Goal: Transaction & Acquisition: Obtain resource

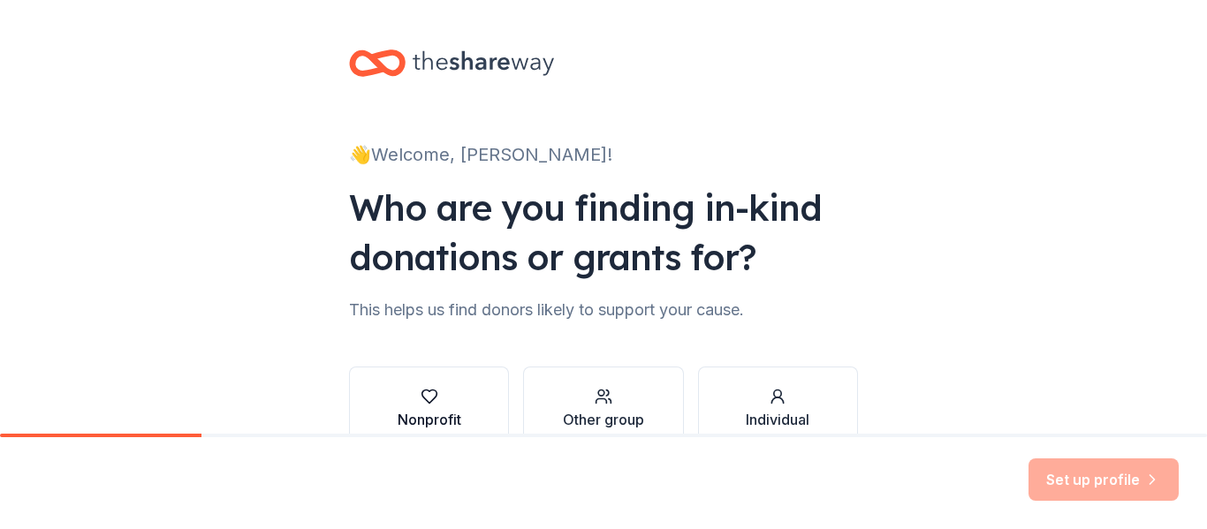
click at [439, 380] on button "Nonprofit" at bounding box center [429, 409] width 160 height 85
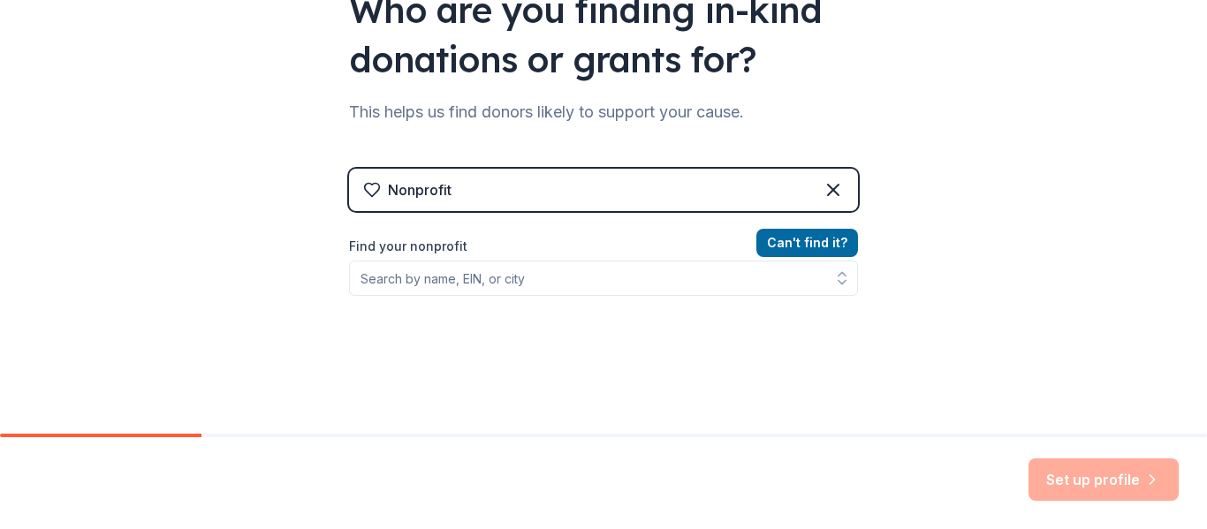
scroll to position [200, 0]
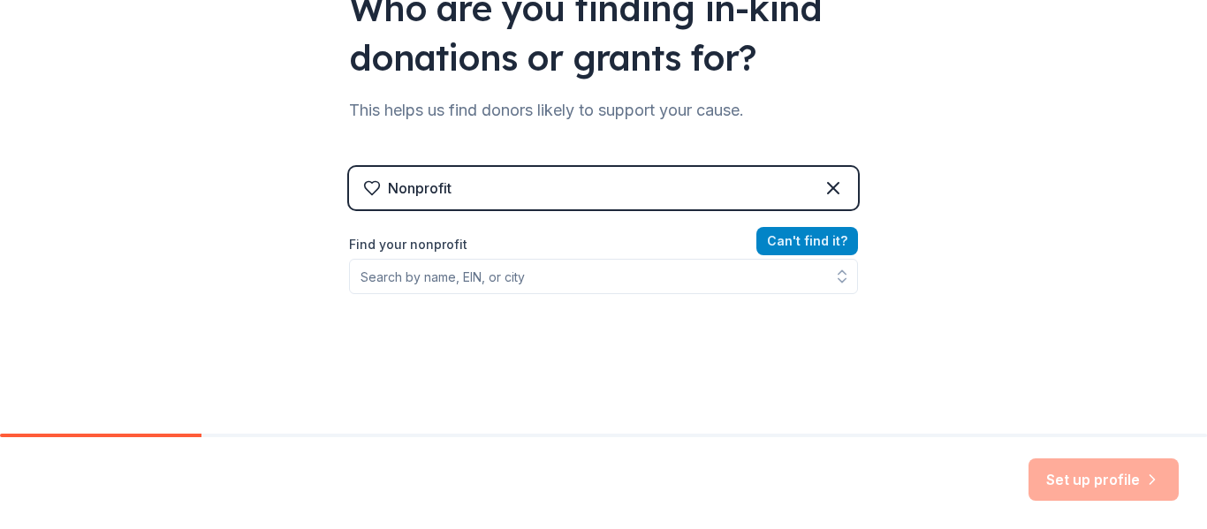
click at [822, 248] on button "Can ' t find it?" at bounding box center [807, 241] width 102 height 28
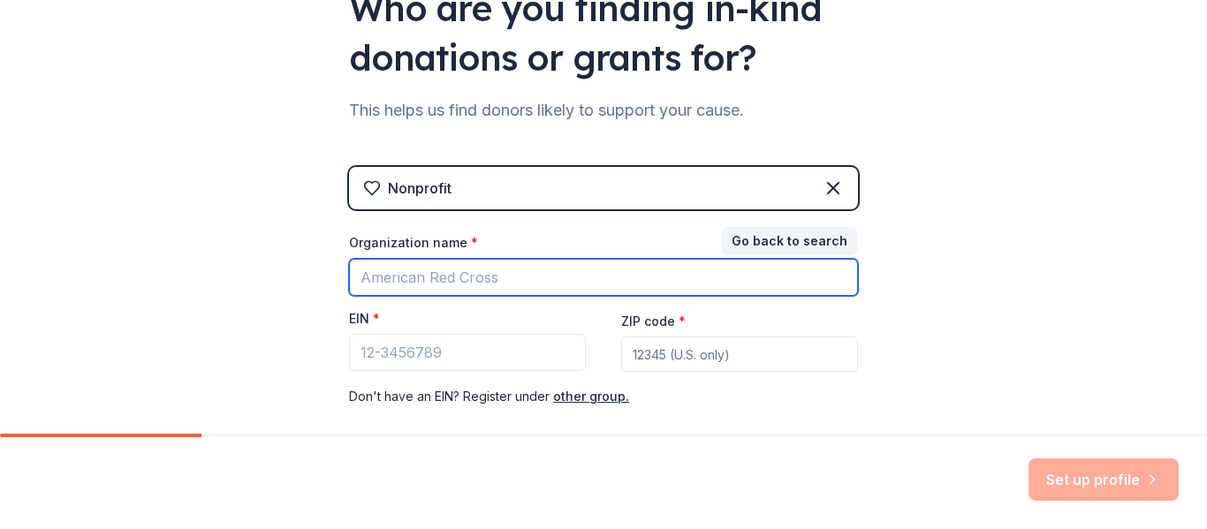
click at [754, 277] on input "Organization name *" at bounding box center [603, 277] width 509 height 37
type input "m"
type input "March of the Blanketeers"
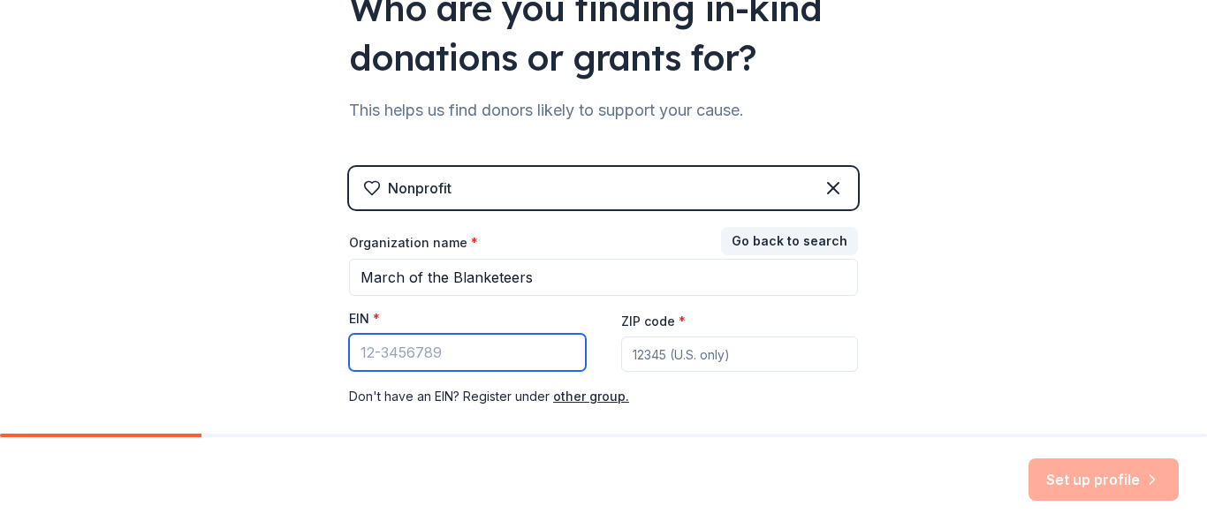
click at [421, 358] on input "EIN *" at bounding box center [467, 352] width 237 height 37
type input "61-1696385"
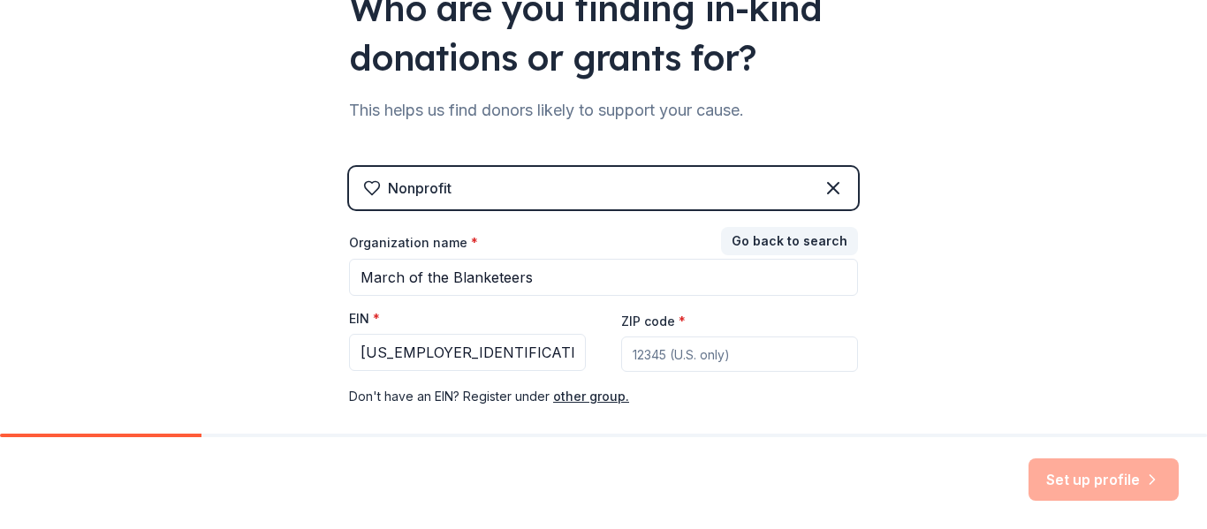
click at [677, 357] on input "ZIP code *" at bounding box center [739, 354] width 237 height 35
type input "11787"
click at [1090, 486] on button "Set up profile" at bounding box center [1103, 480] width 150 height 42
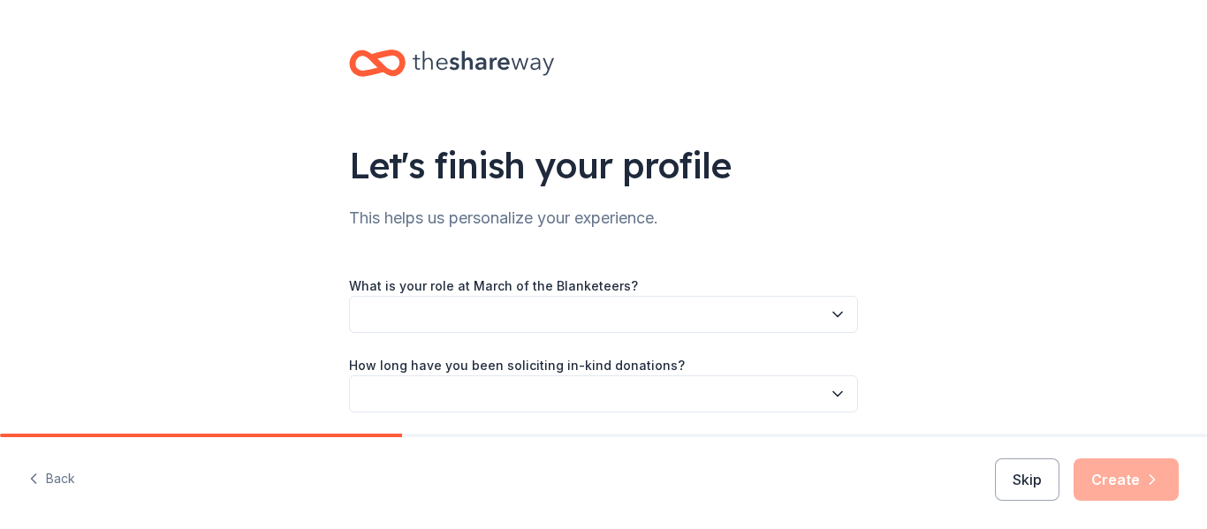
click at [738, 319] on button "button" at bounding box center [603, 314] width 509 height 37
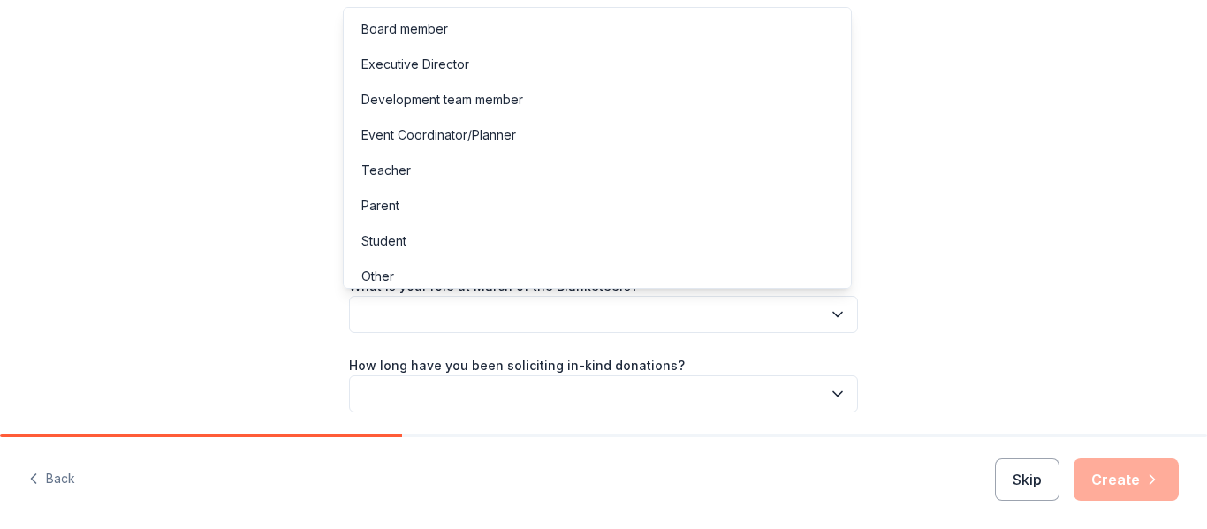
scroll to position [10, 0]
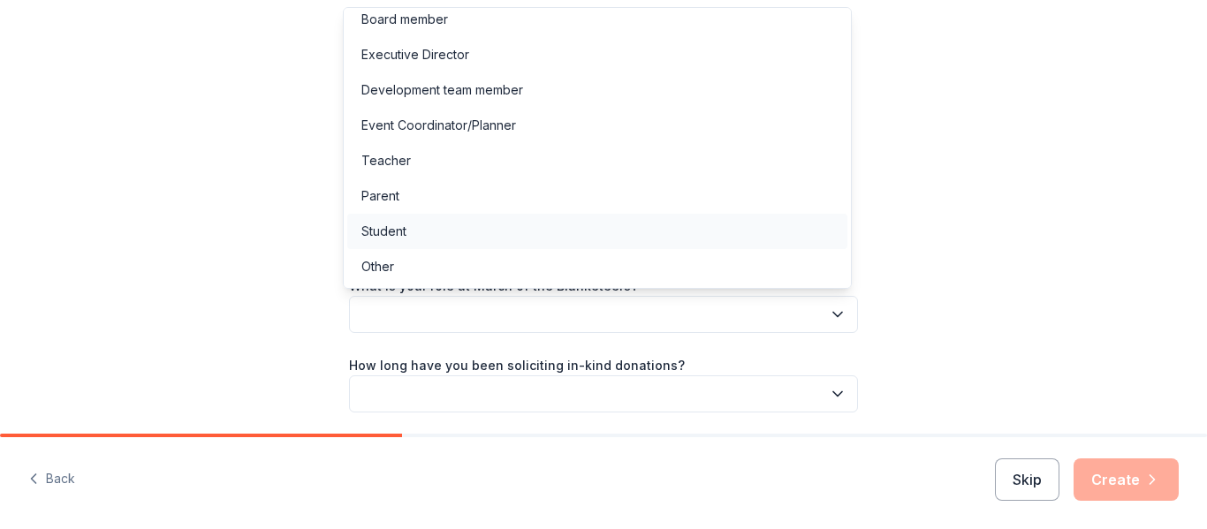
click at [630, 245] on div "Student" at bounding box center [597, 231] width 500 height 35
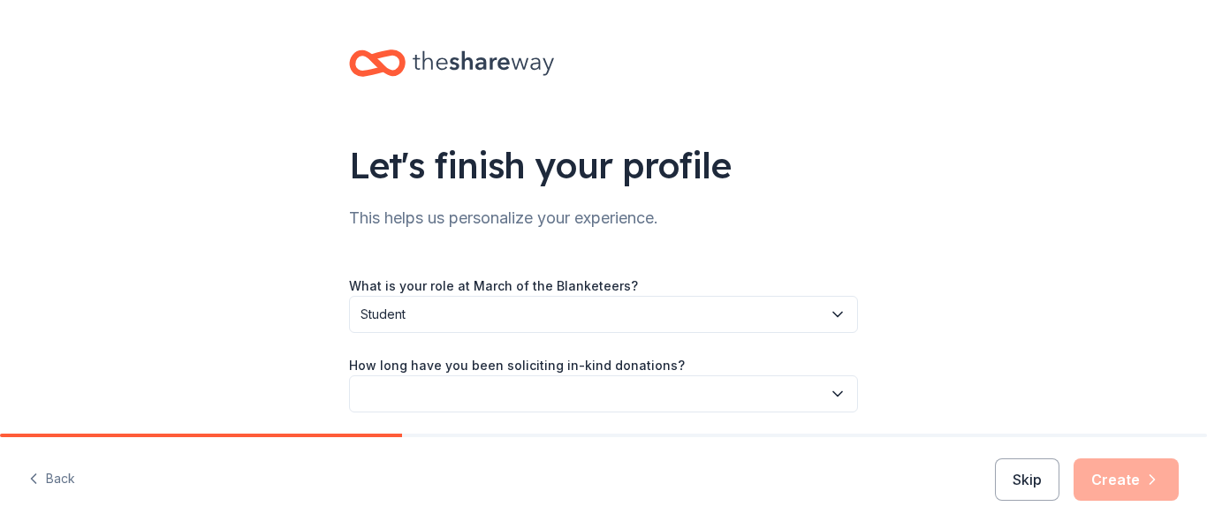
click at [628, 316] on span "Student" at bounding box center [590, 314] width 461 height 21
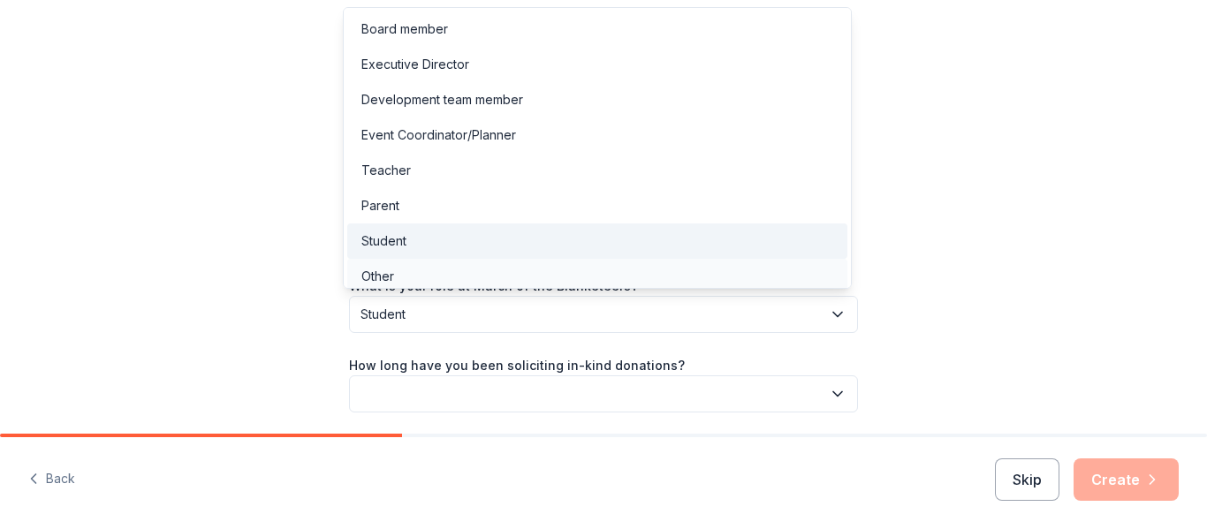
click at [565, 285] on div "Other" at bounding box center [597, 276] width 500 height 35
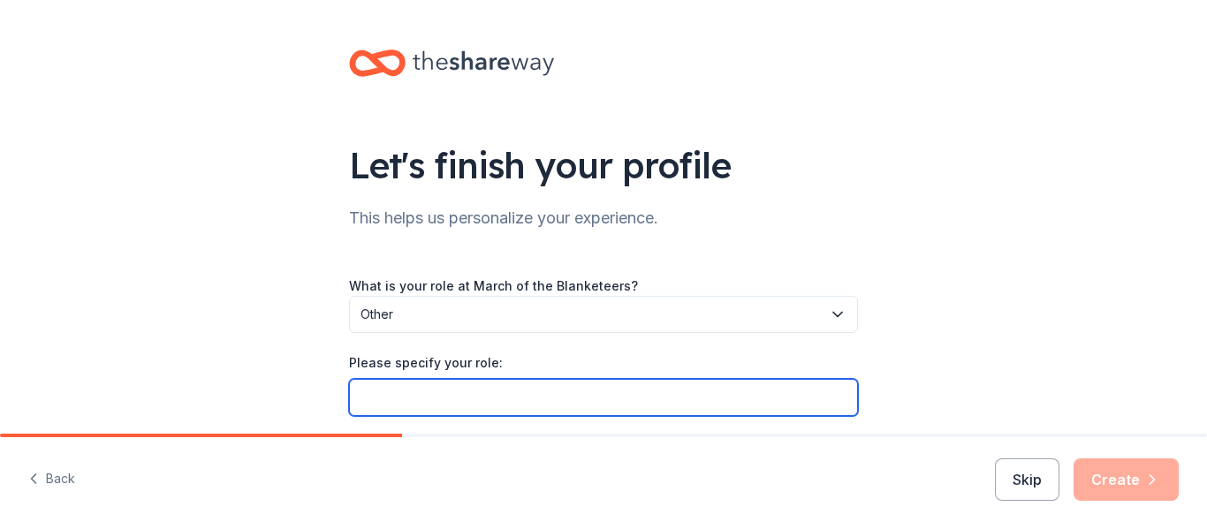
click at [562, 402] on input "Please specify your role:" at bounding box center [603, 397] width 509 height 37
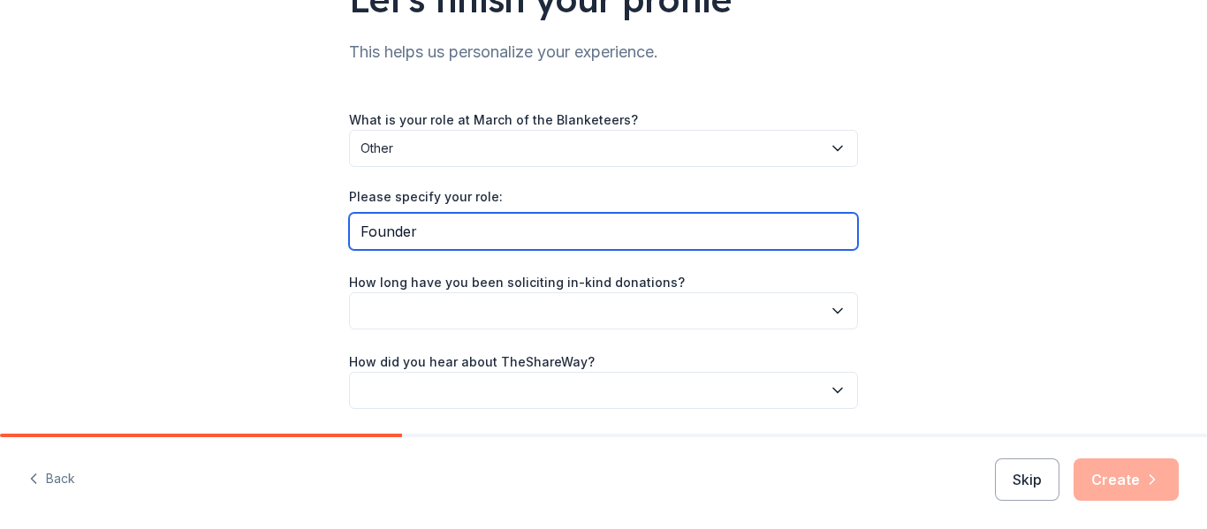
scroll to position [171, 0]
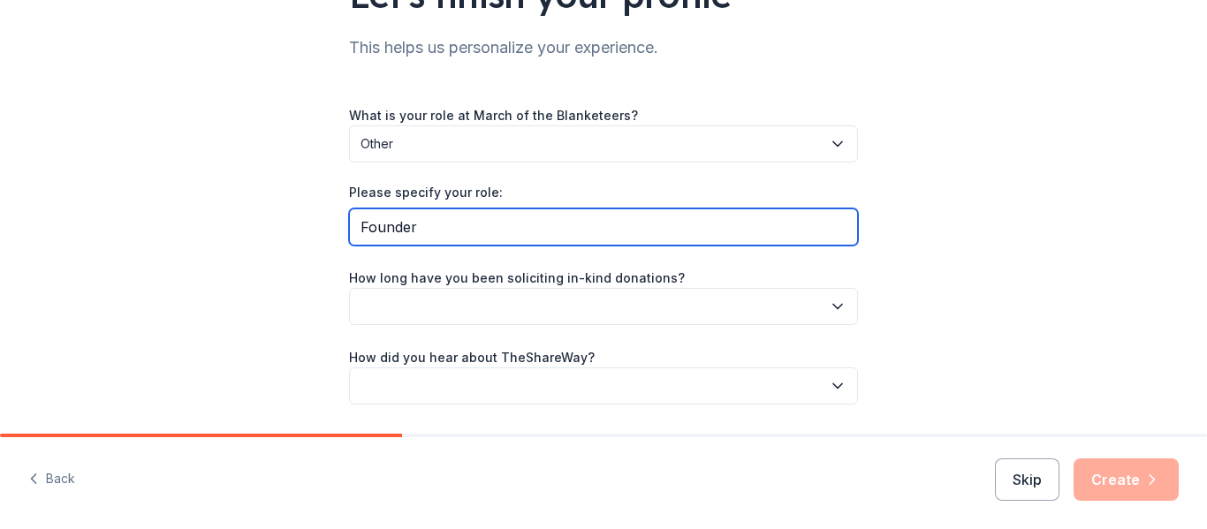
type input "Founder"
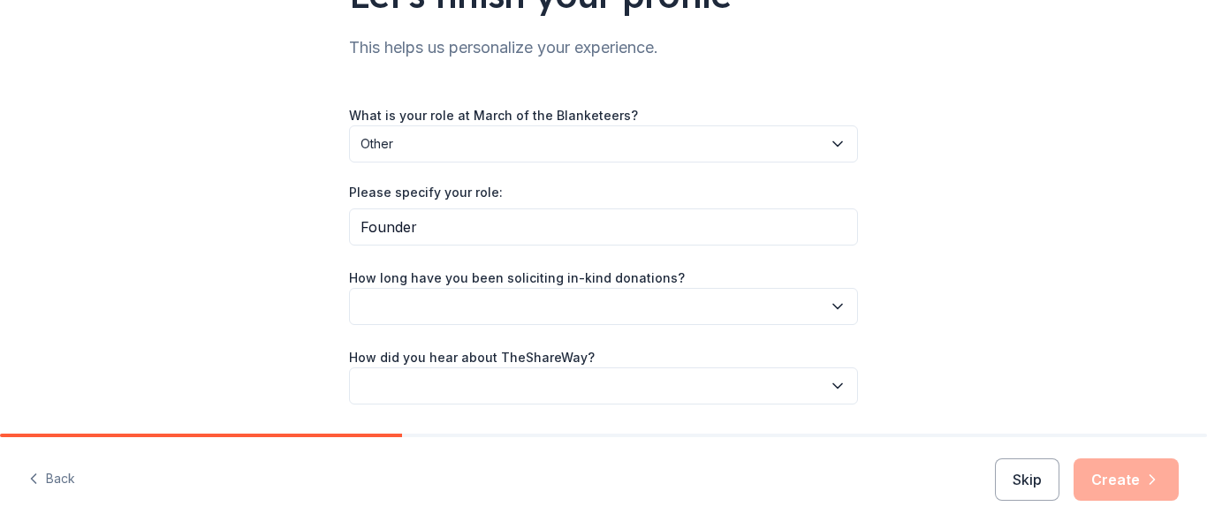
click at [601, 309] on button "button" at bounding box center [603, 306] width 509 height 37
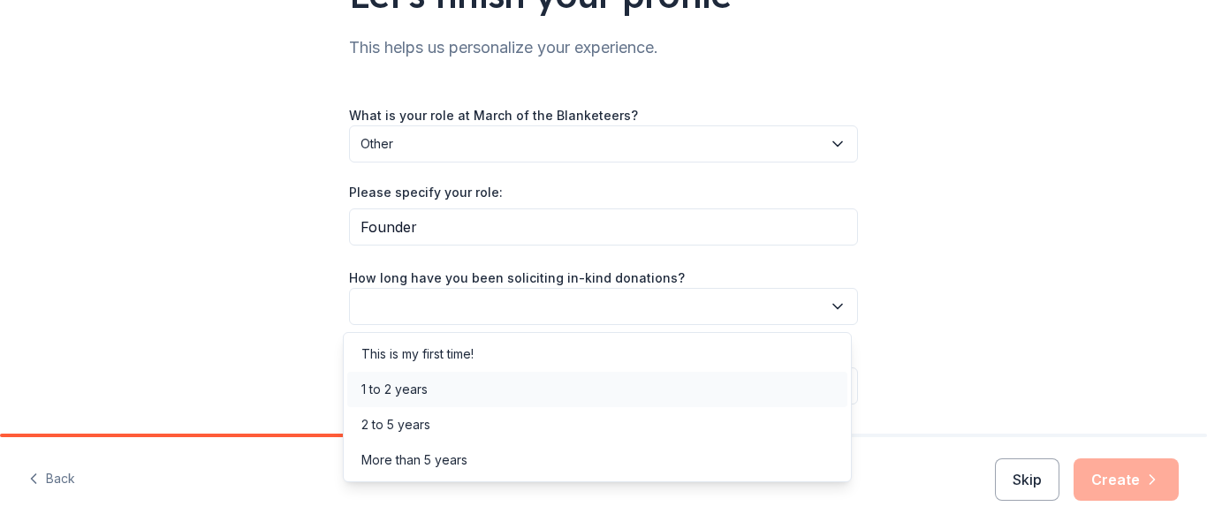
click at [521, 391] on div "1 to 2 years" at bounding box center [597, 389] width 500 height 35
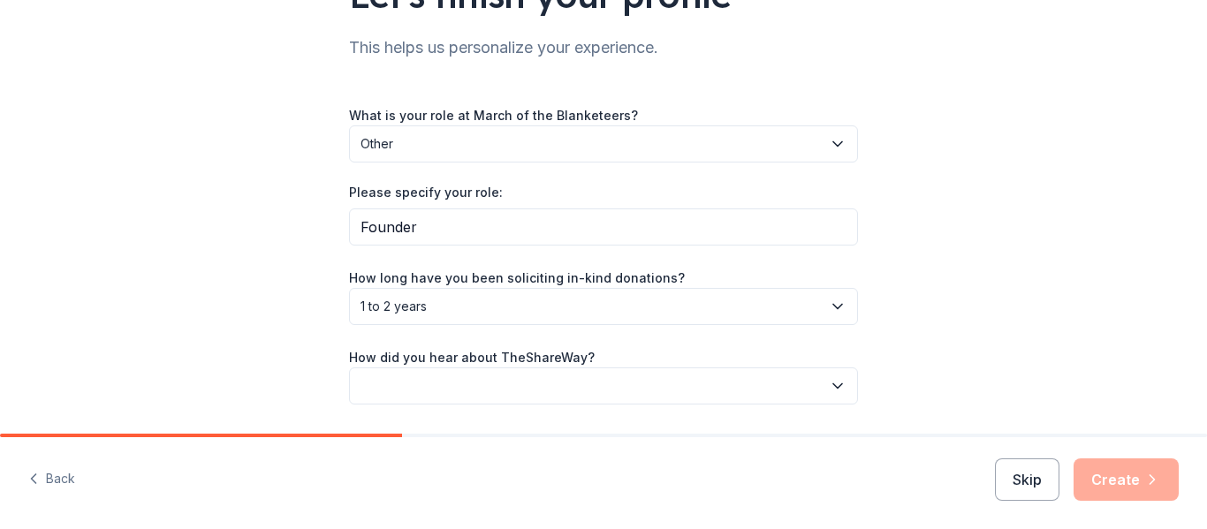
click at [543, 303] on span "1 to 2 years" at bounding box center [590, 306] width 461 height 21
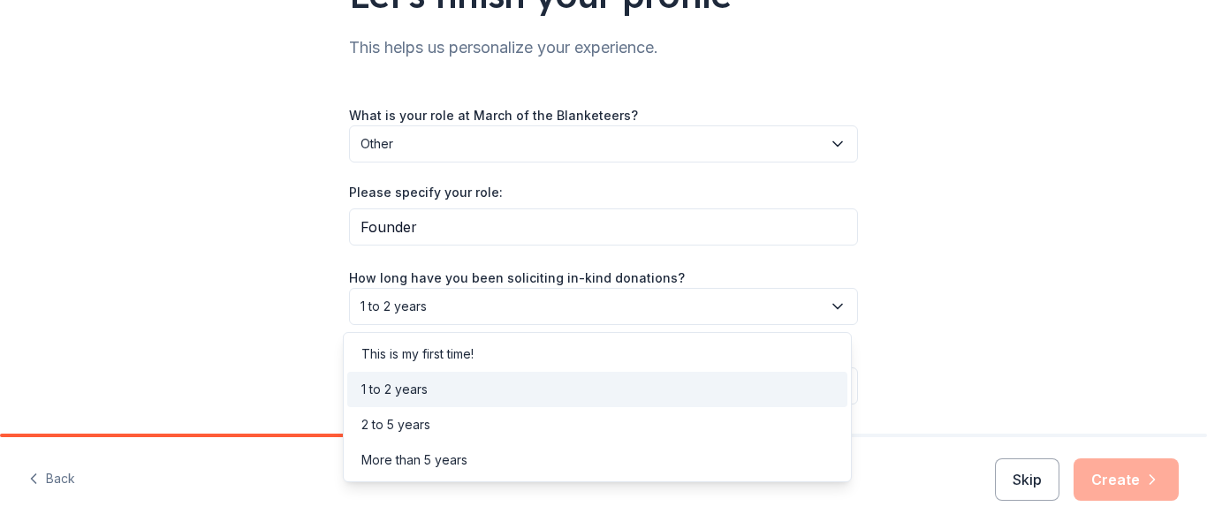
click at [528, 390] on div "1 to 2 years" at bounding box center [597, 389] width 500 height 35
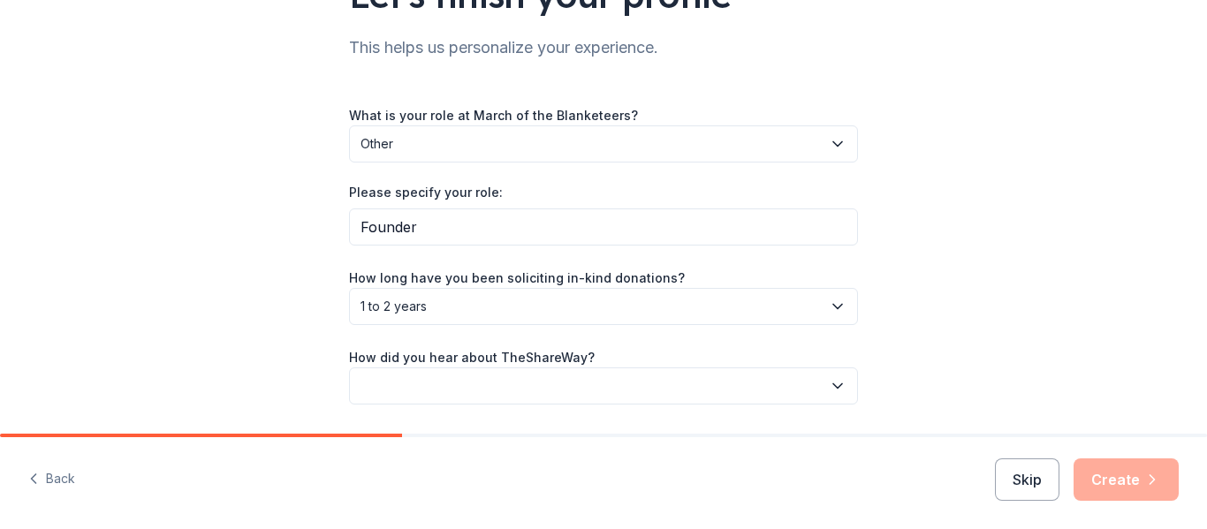
click at [516, 320] on button "1 to 2 years" at bounding box center [603, 306] width 509 height 37
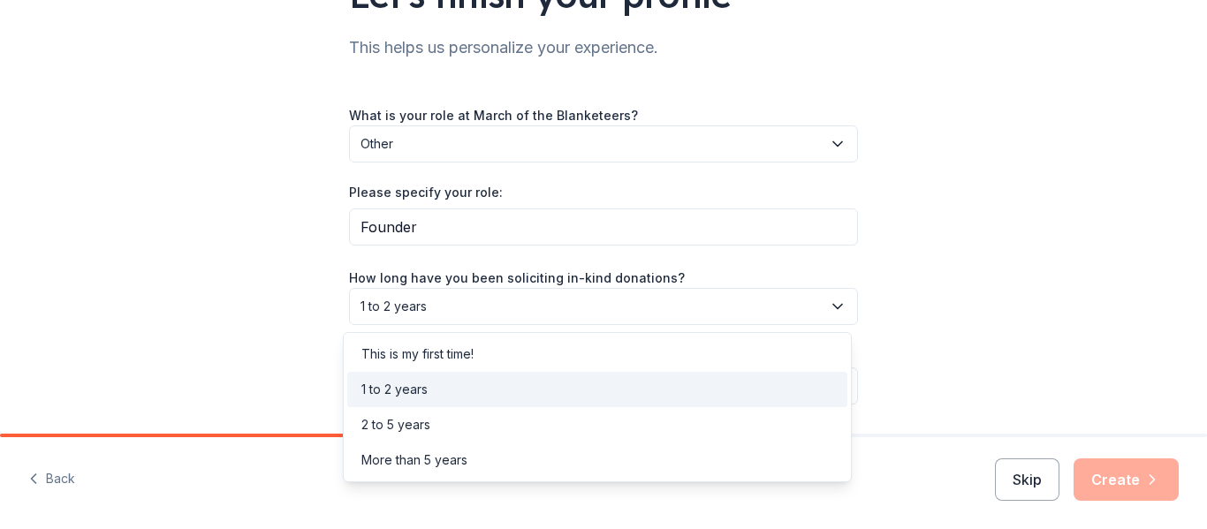
click at [512, 401] on div "1 to 2 years" at bounding box center [597, 389] width 500 height 35
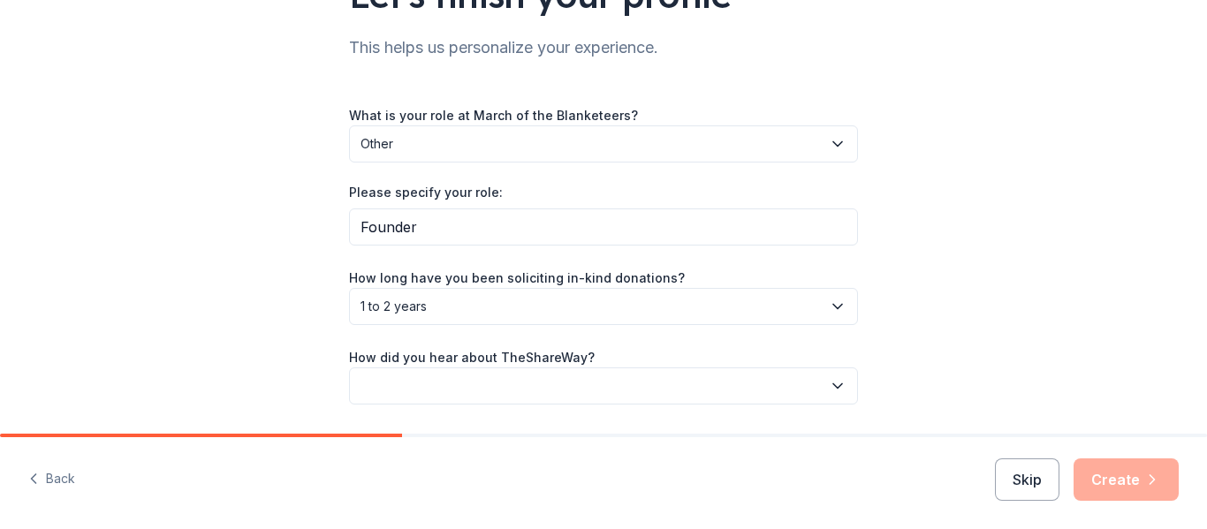
click at [525, 383] on button "button" at bounding box center [603, 386] width 509 height 37
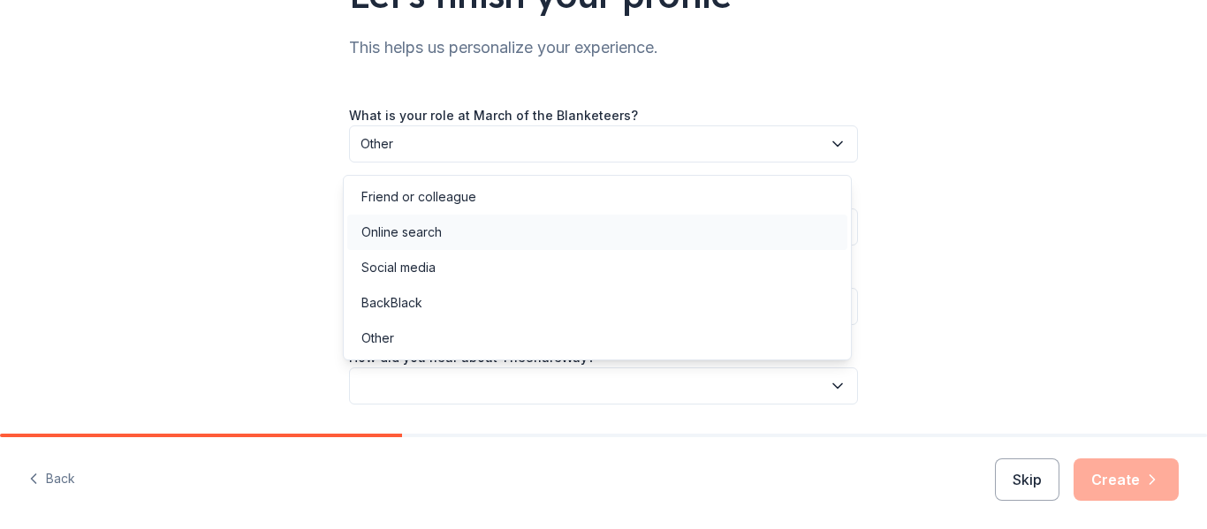
click at [557, 233] on div "Online search" at bounding box center [597, 232] width 500 height 35
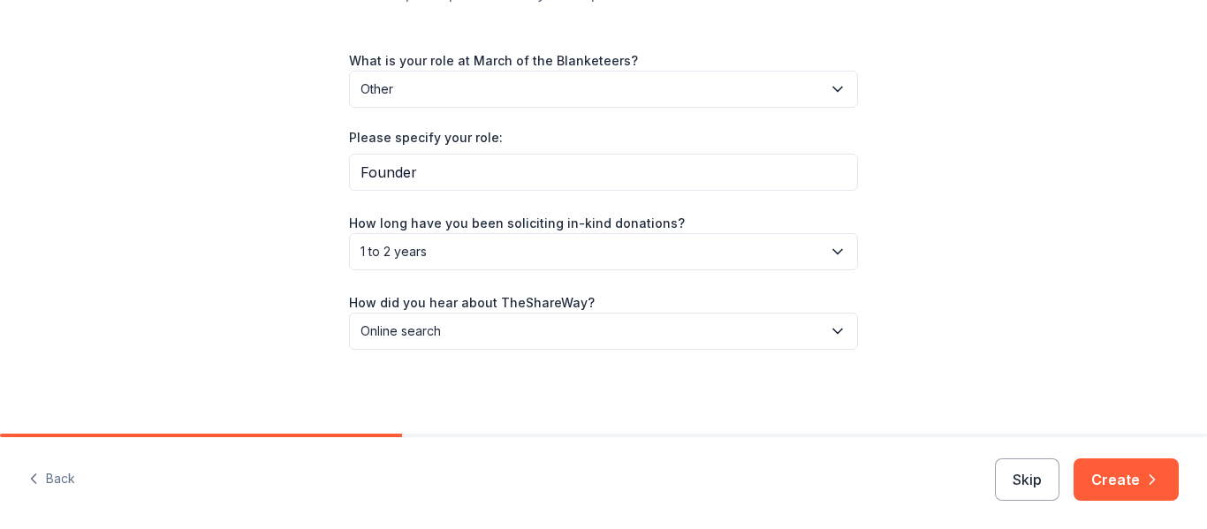
scroll to position [226, 0]
click at [1084, 489] on button "Create" at bounding box center [1126, 480] width 105 height 42
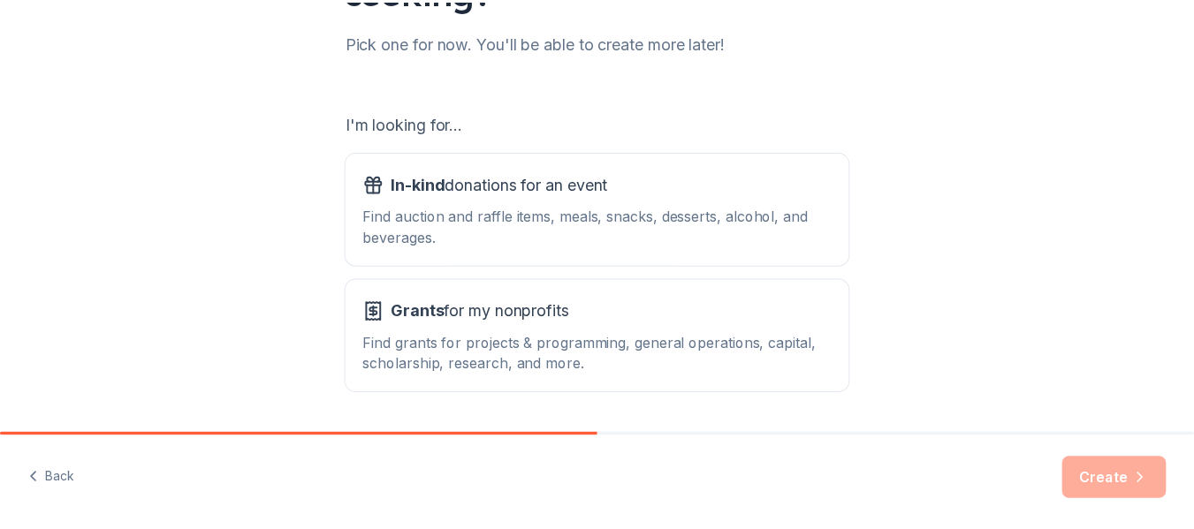
scroll to position [279, 0]
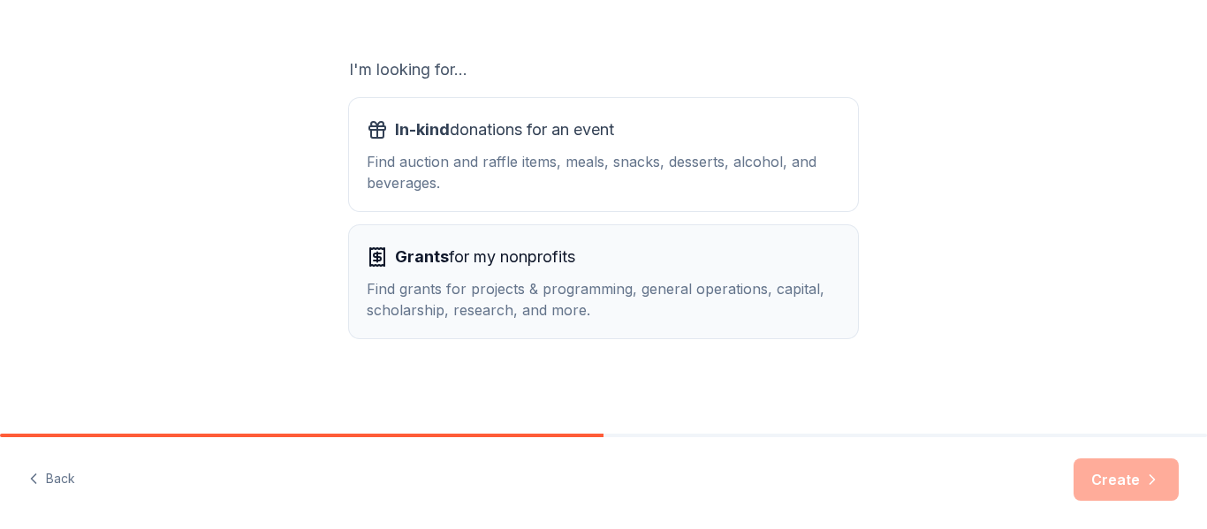
click at [769, 294] on div "Find grants for projects & programming, general operations, capital, scholarshi…" at bounding box center [604, 299] width 474 height 42
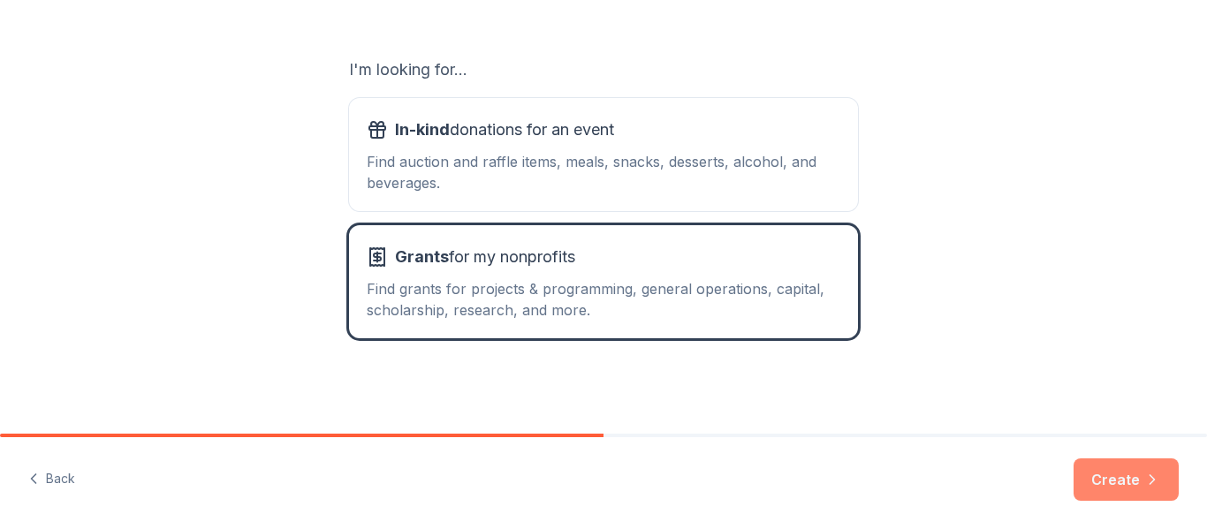
click at [1133, 488] on button "Create" at bounding box center [1126, 480] width 105 height 42
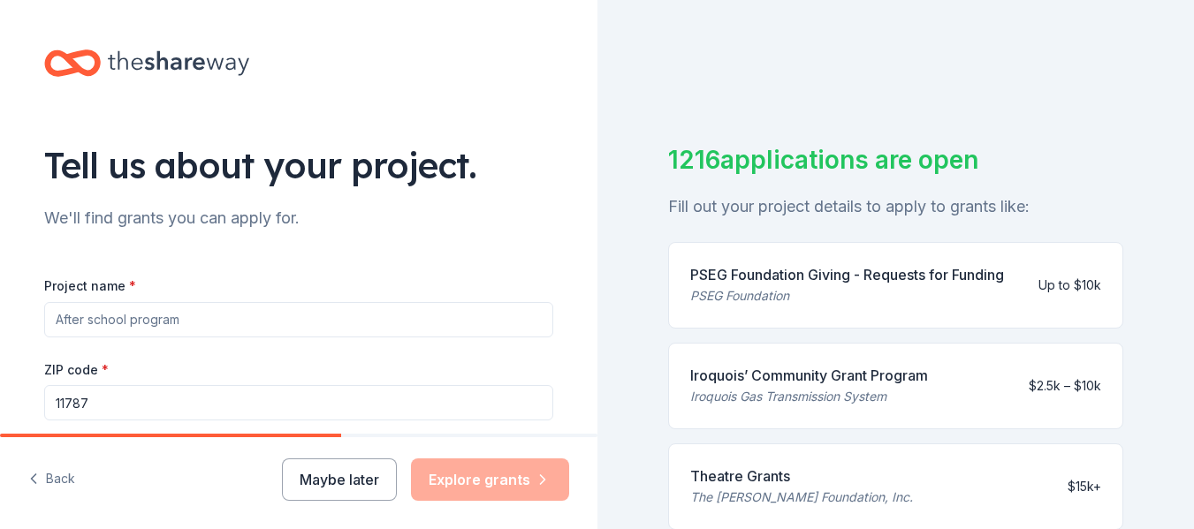
click at [466, 326] on input "Project name *" at bounding box center [298, 319] width 509 height 35
type input "M"
type input "K"
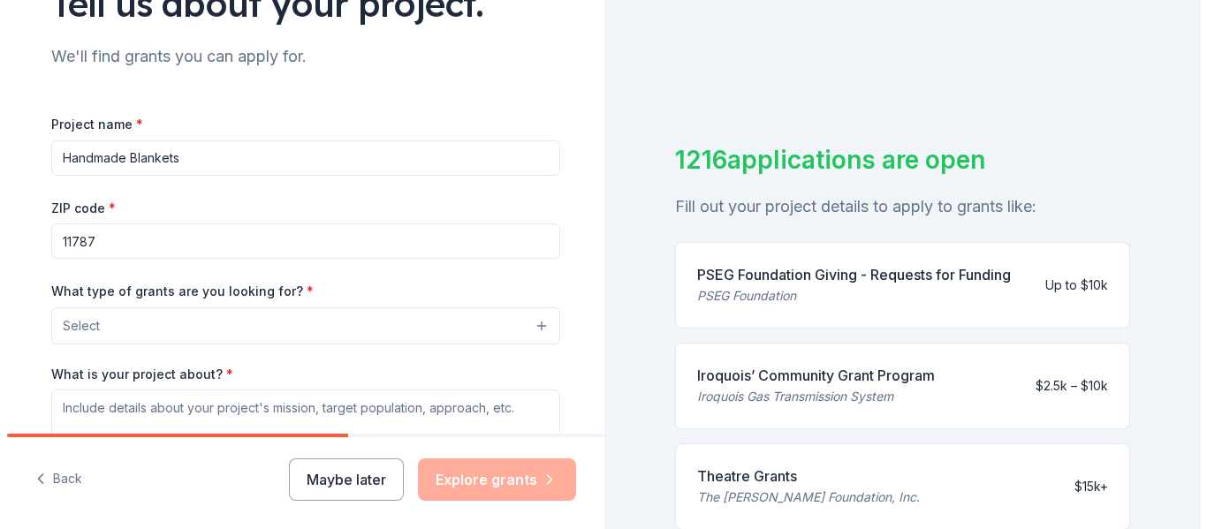
scroll to position [179, 0]
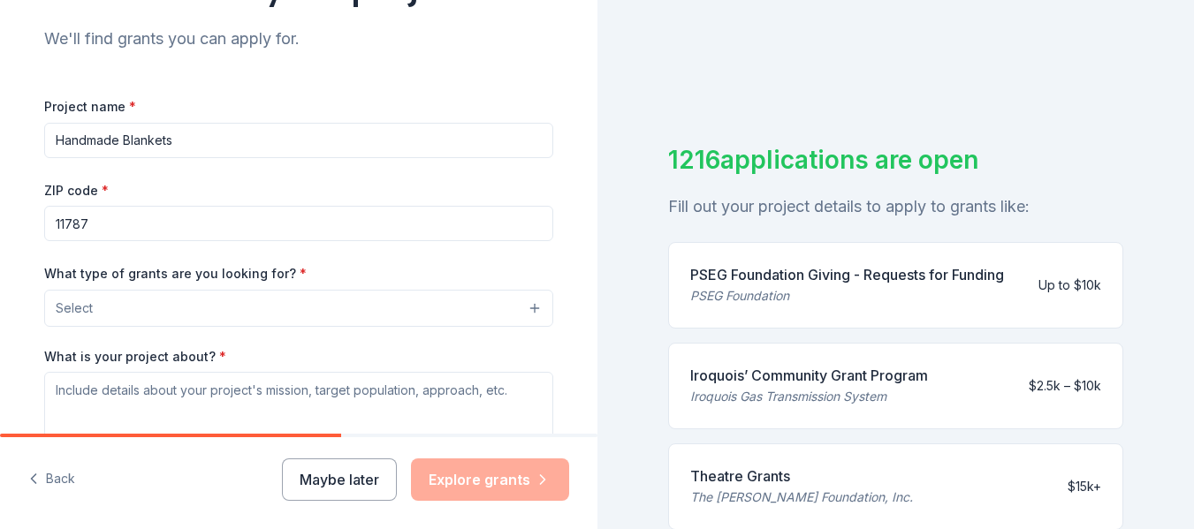
type input "Handmade Blankets"
click at [410, 323] on button "Select" at bounding box center [298, 308] width 509 height 37
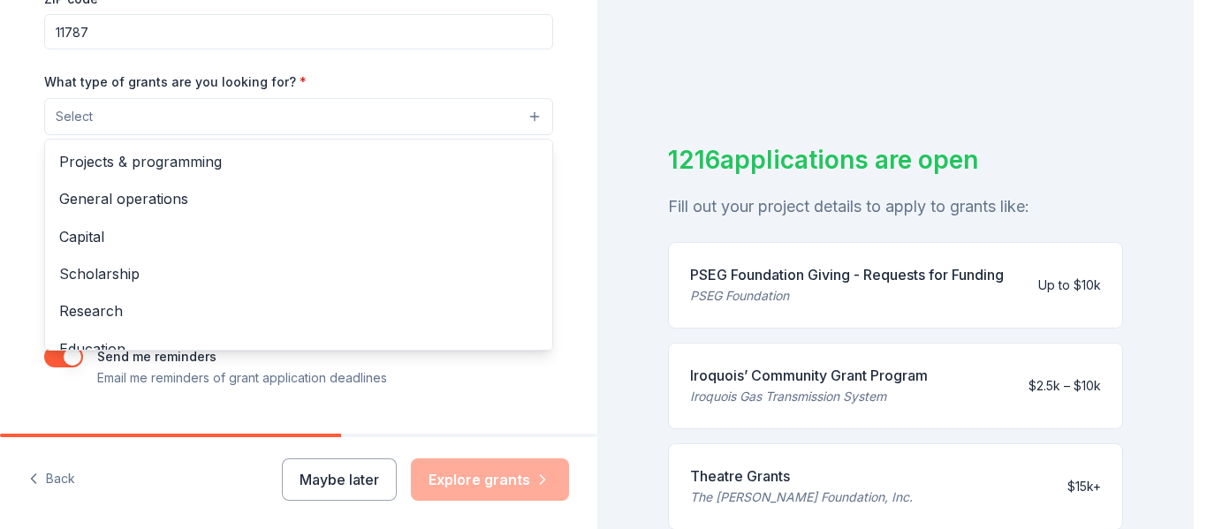
scroll to position [411, 0]
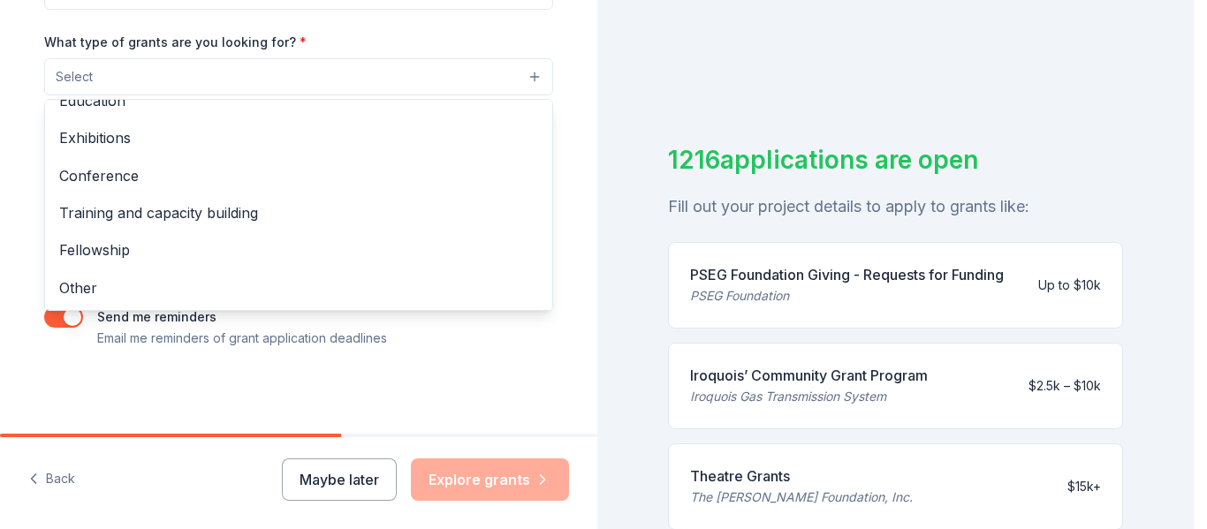
click at [470, 283] on span "Other" at bounding box center [298, 288] width 479 height 23
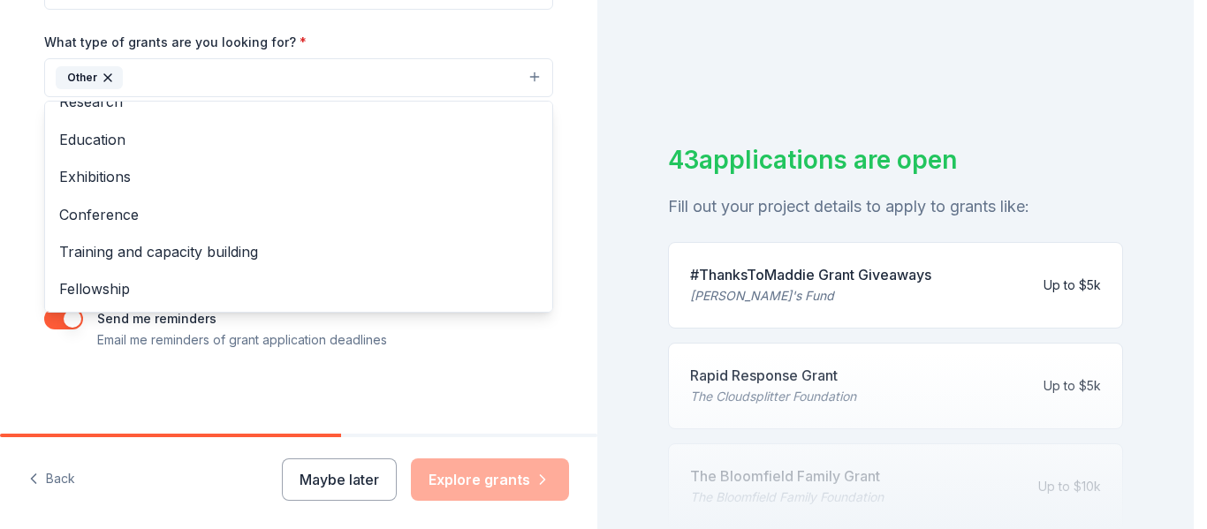
scroll to position [0, 0]
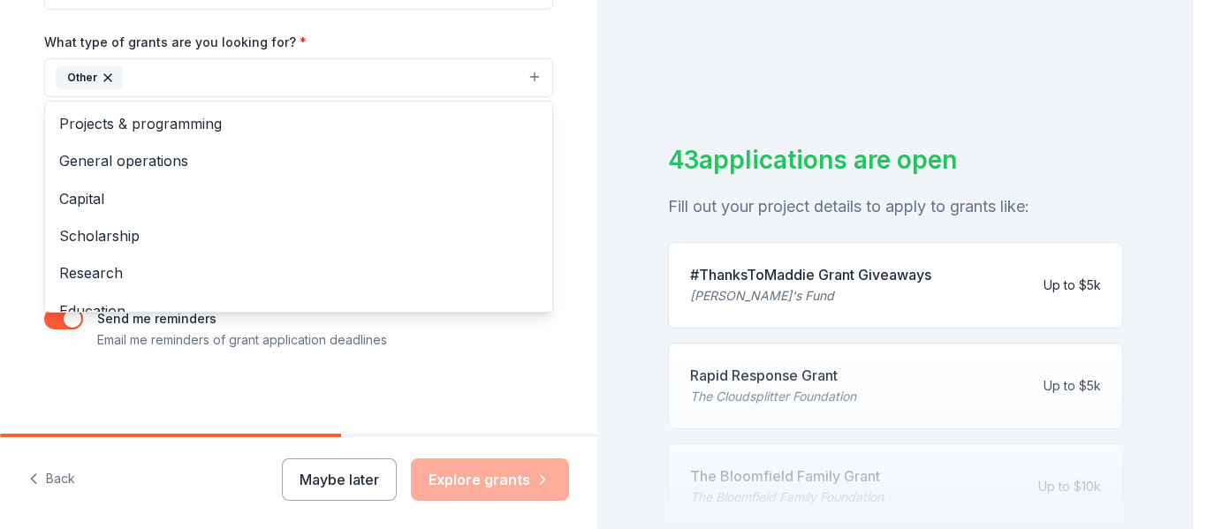
click at [398, 158] on span "General operations" at bounding box center [298, 160] width 479 height 23
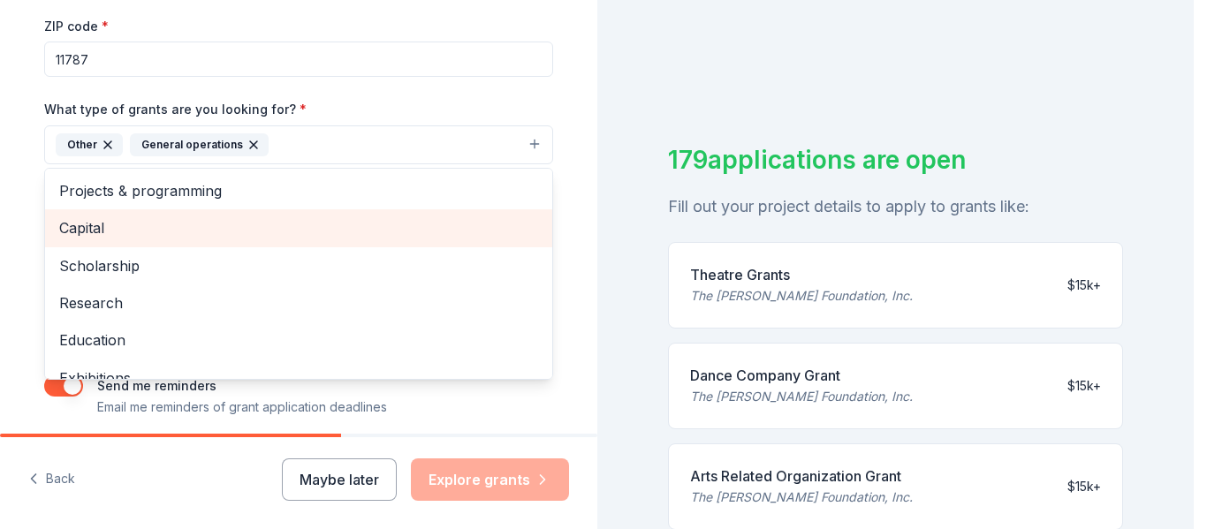
scroll to position [262, 0]
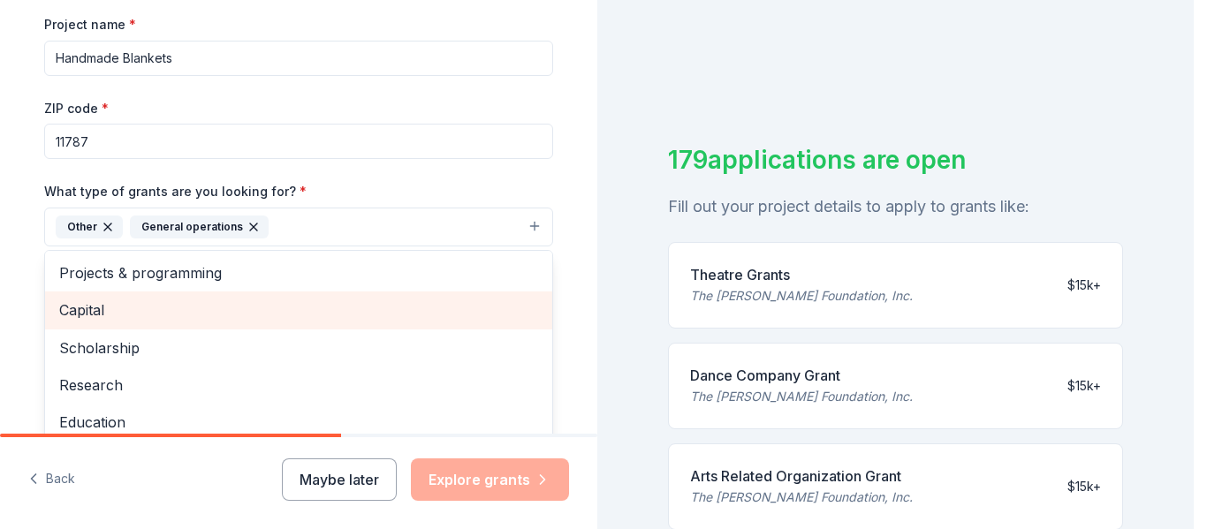
click at [421, 292] on div "Capital" at bounding box center [298, 310] width 507 height 37
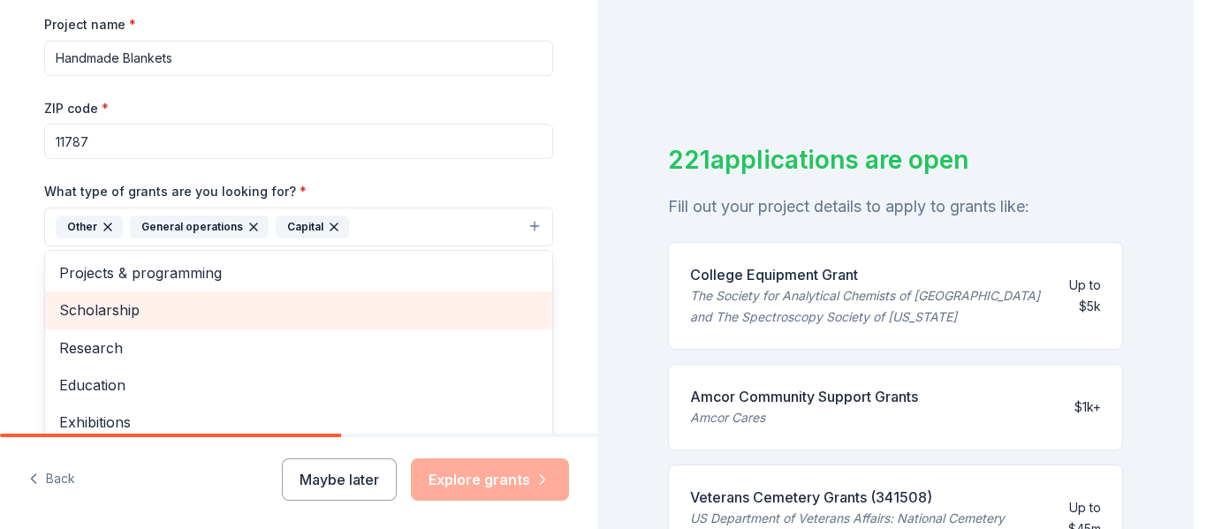
click at [414, 293] on div "Scholarship" at bounding box center [298, 310] width 507 height 37
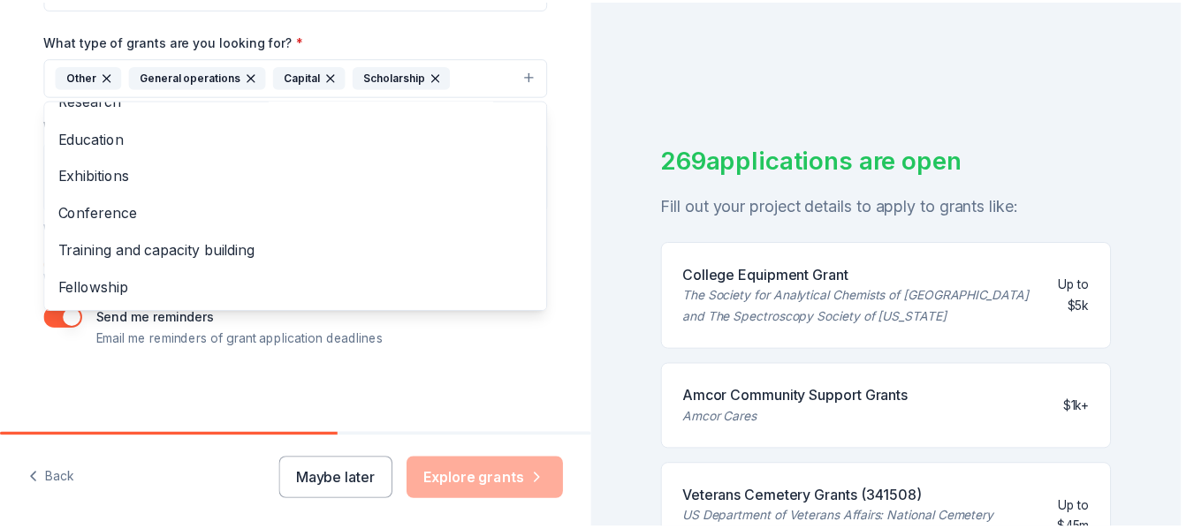
scroll to position [413, 0]
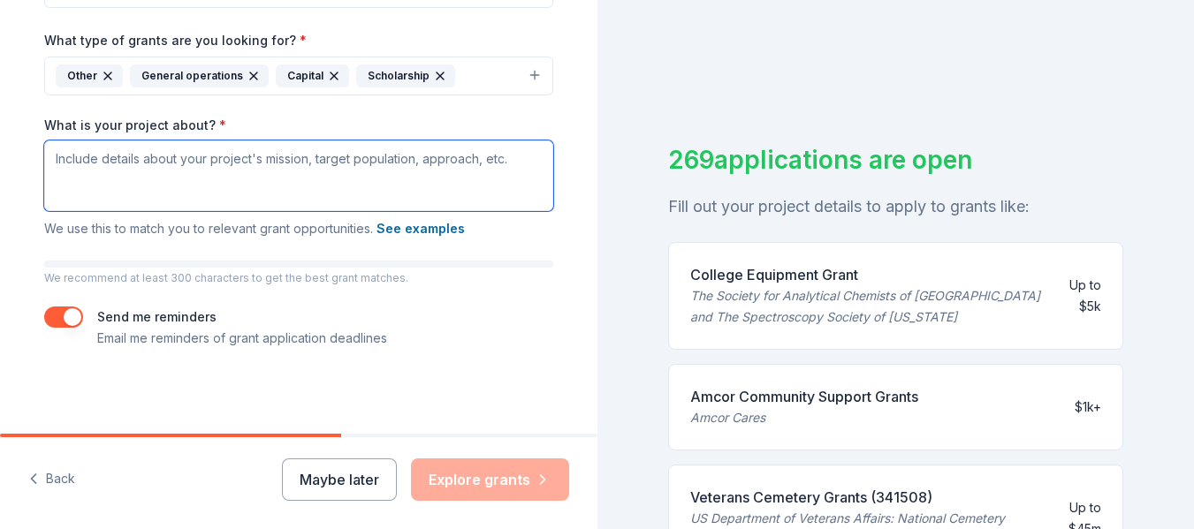
click at [421, 185] on textarea "What is your project about? *" at bounding box center [298, 175] width 509 height 71
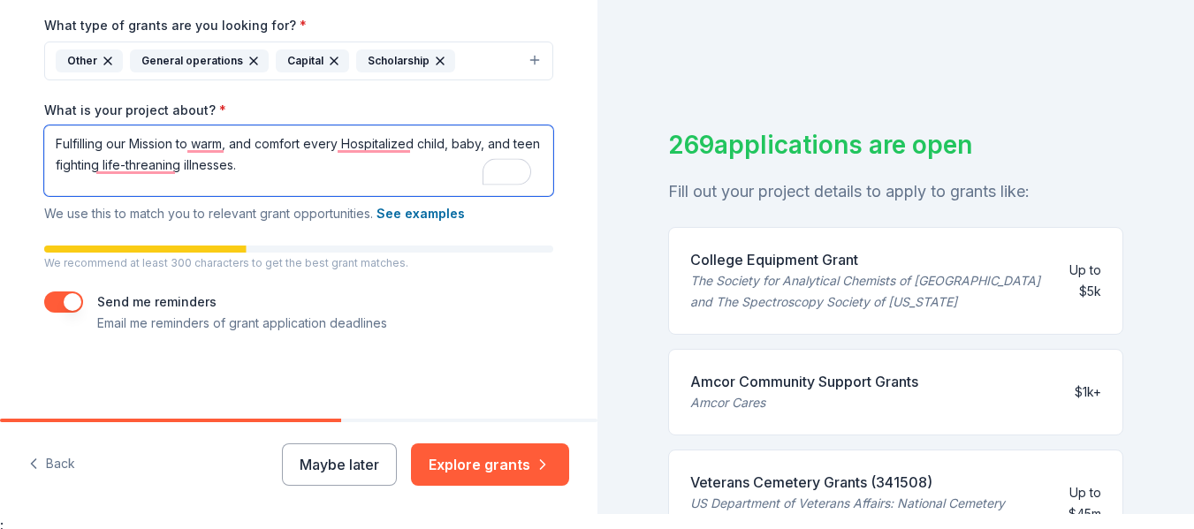
scroll to position [21, 0]
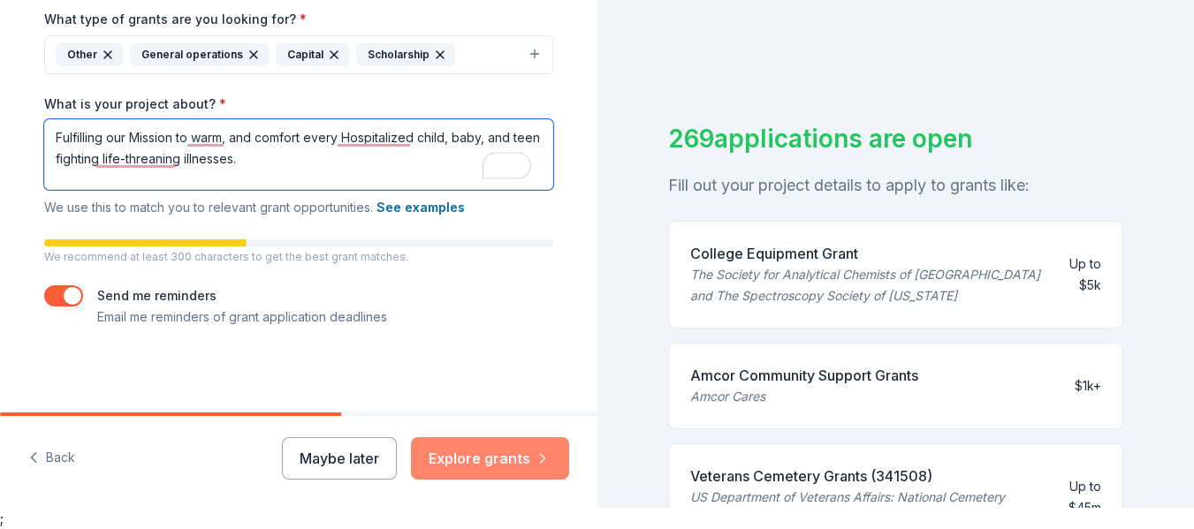
type textarea "Fulfilling our Mission to warm, and comfort every Hospitalized child, baby, and…"
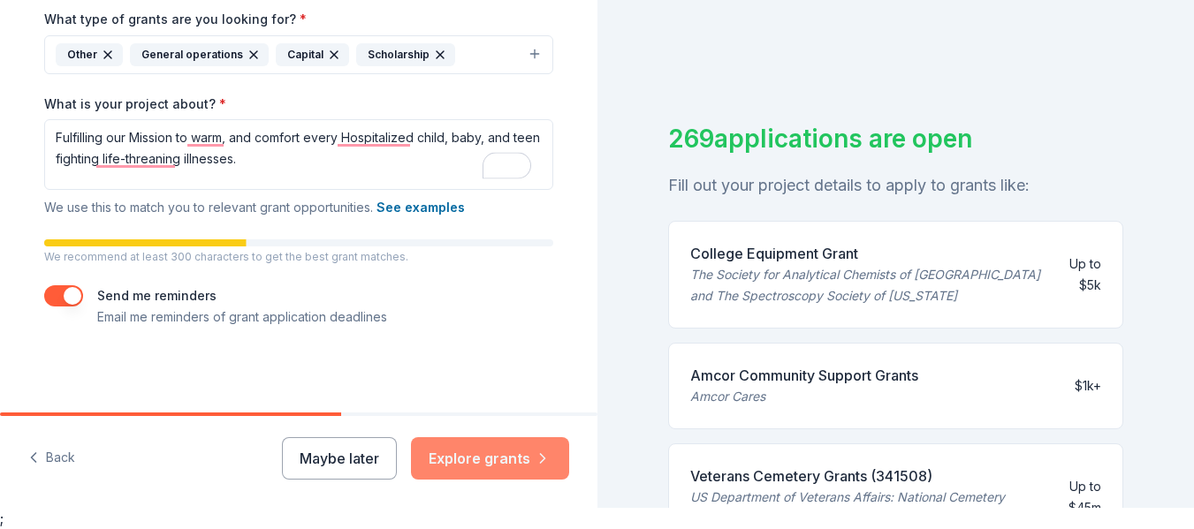
click at [514, 475] on button "Explore grants" at bounding box center [490, 458] width 158 height 42
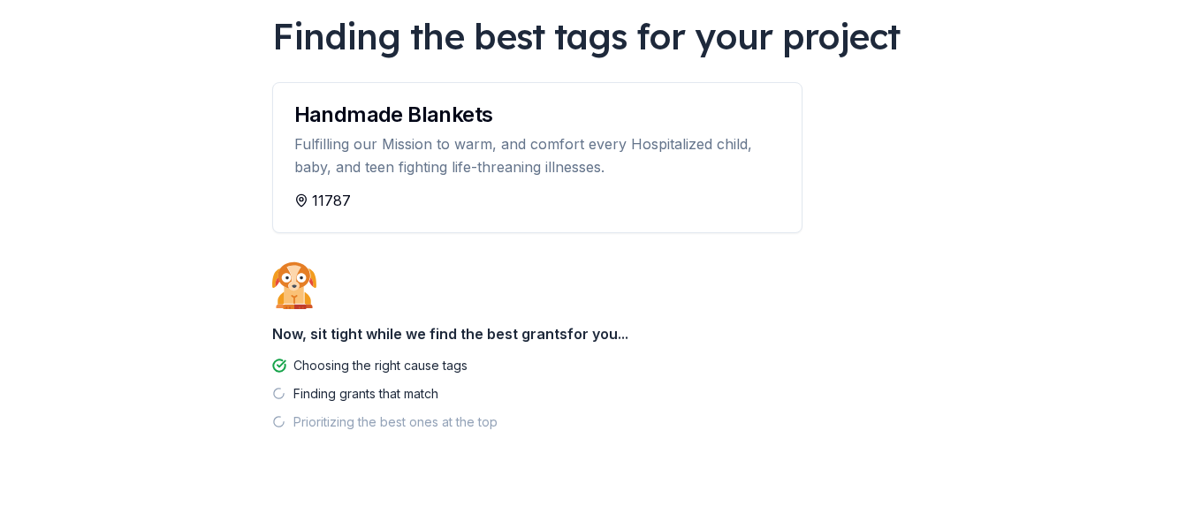
scroll to position [156, 0]
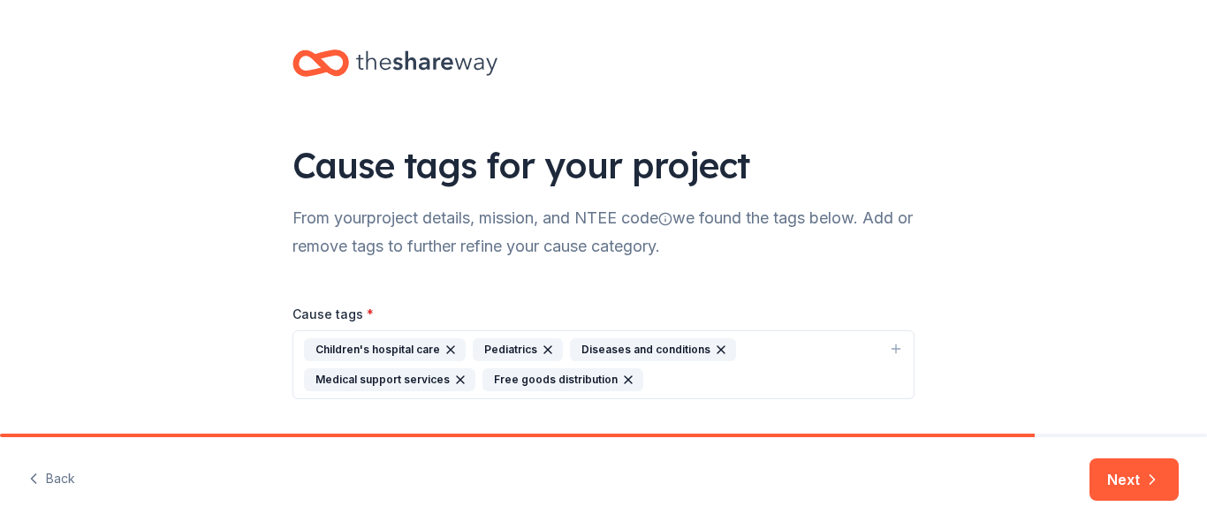
click at [838, 291] on div "Cause tags * Children's hospital care Pediatrics Diseases and conditions Medica…" at bounding box center [603, 337] width 622 height 125
click at [717, 353] on icon "button" at bounding box center [720, 349] width 7 height 7
click at [723, 350] on icon "button" at bounding box center [726, 349] width 7 height 7
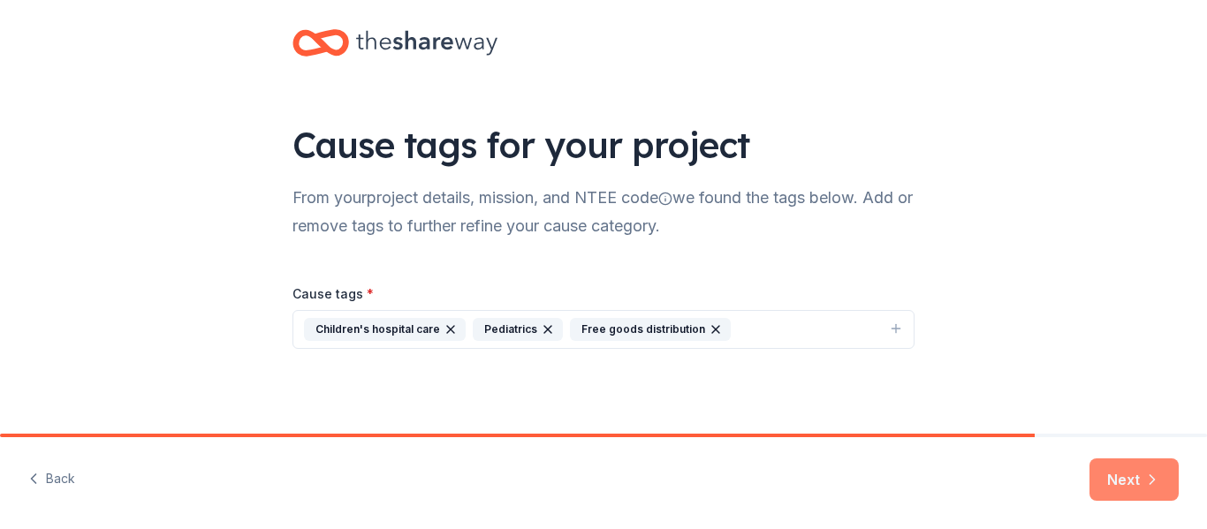
click at [1119, 492] on button "Next" at bounding box center [1133, 480] width 89 height 42
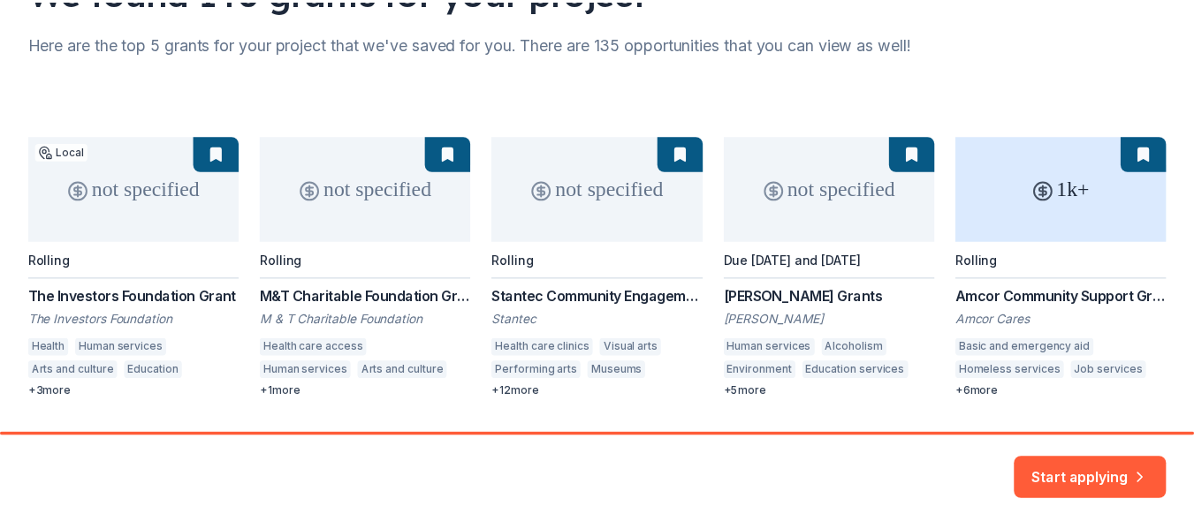
scroll to position [215, 0]
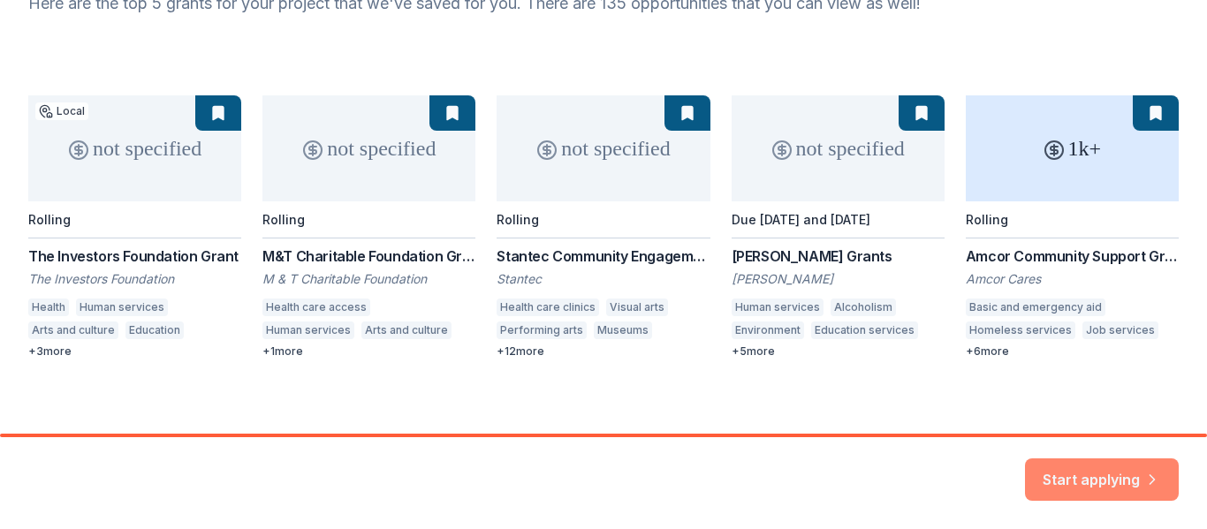
click at [1107, 475] on button "Start applying" at bounding box center [1102, 469] width 154 height 42
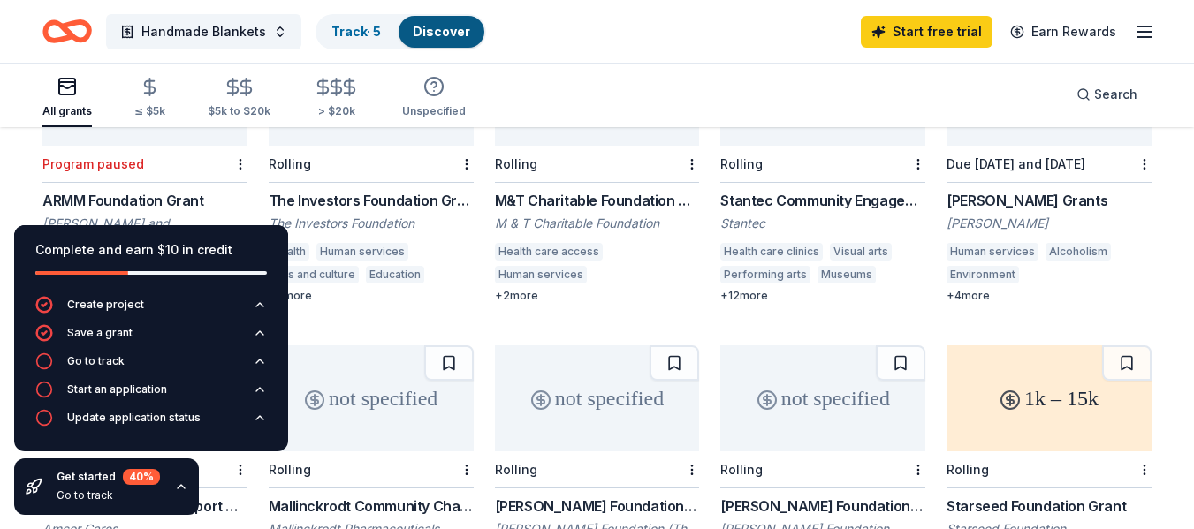
scroll to position [284, 0]
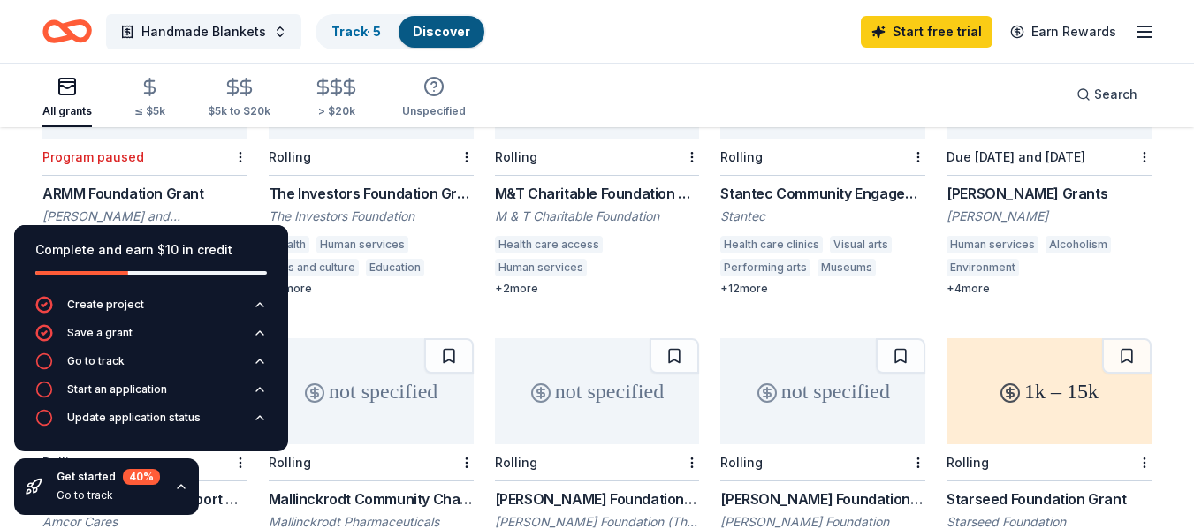
click at [228, 257] on div "Complete and earn $10 in credit" at bounding box center [150, 249] width 231 height 21
click at [178, 489] on icon "button" at bounding box center [181, 487] width 14 height 14
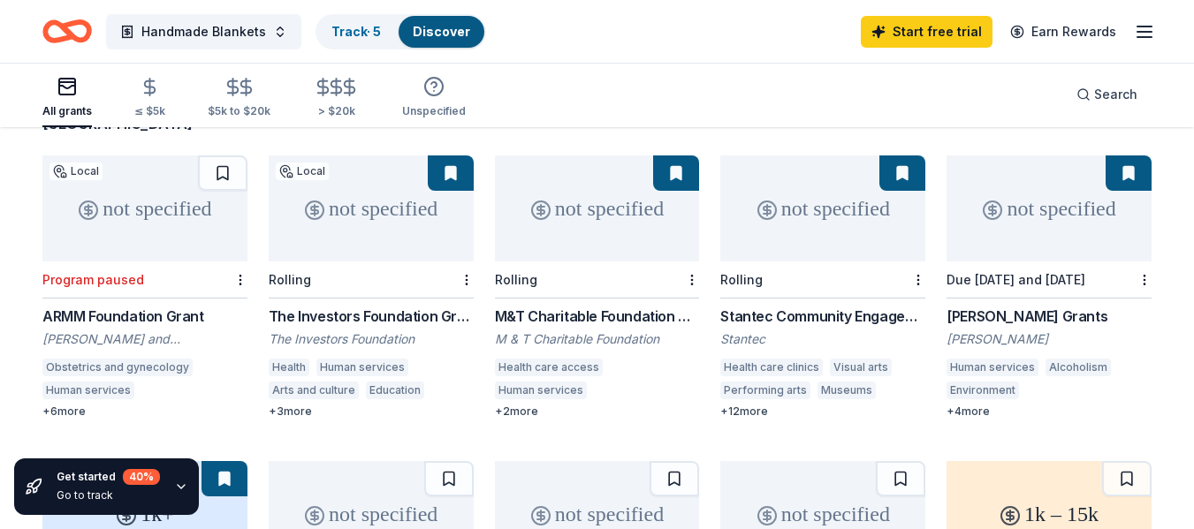
scroll to position [160, 0]
click at [400, 262] on div "Rolling" at bounding box center [371, 280] width 205 height 37
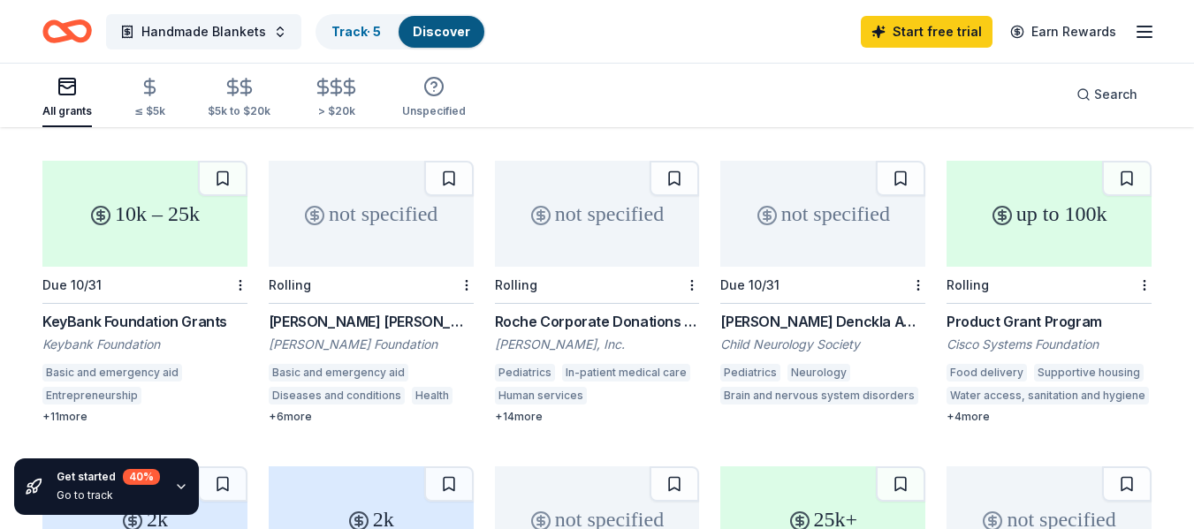
scroll to position [768, 0]
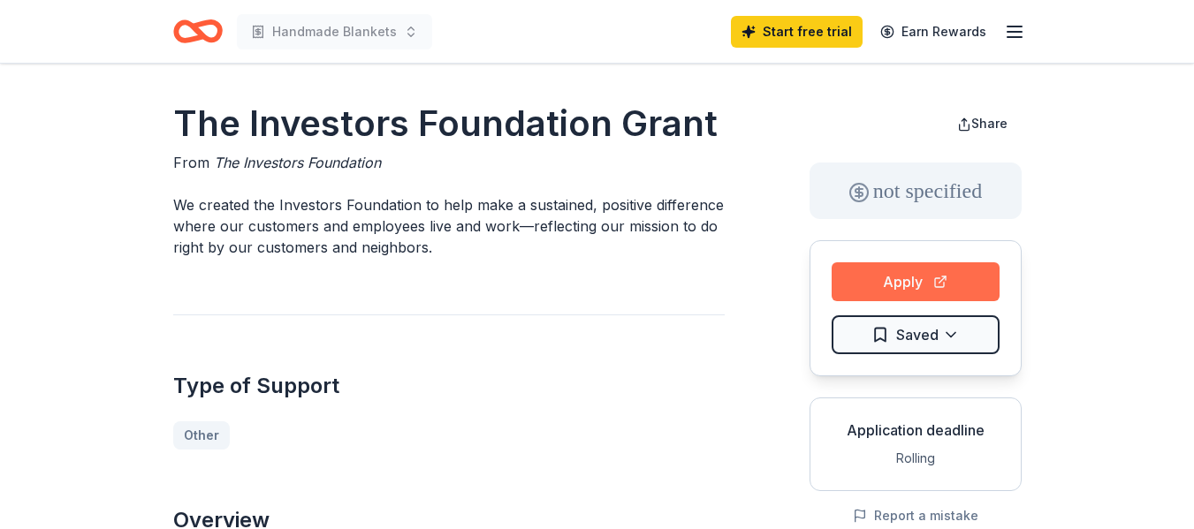
click at [885, 287] on button "Apply" at bounding box center [915, 281] width 168 height 39
